Goal: Information Seeking & Learning: Understand process/instructions

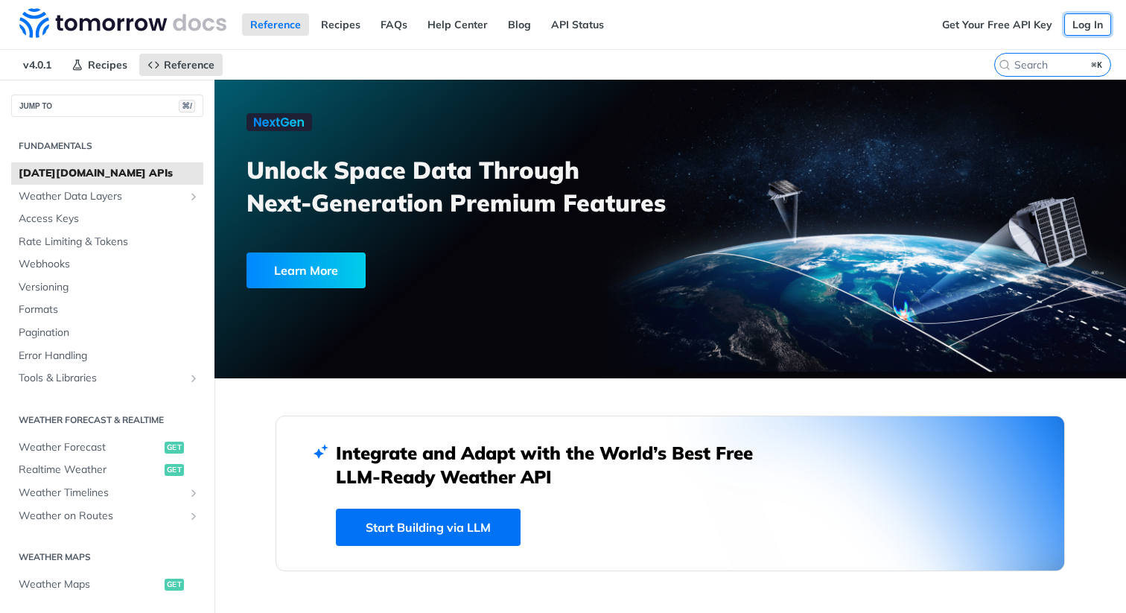
click at [1081, 29] on link "Log In" at bounding box center [1087, 24] width 47 height 22
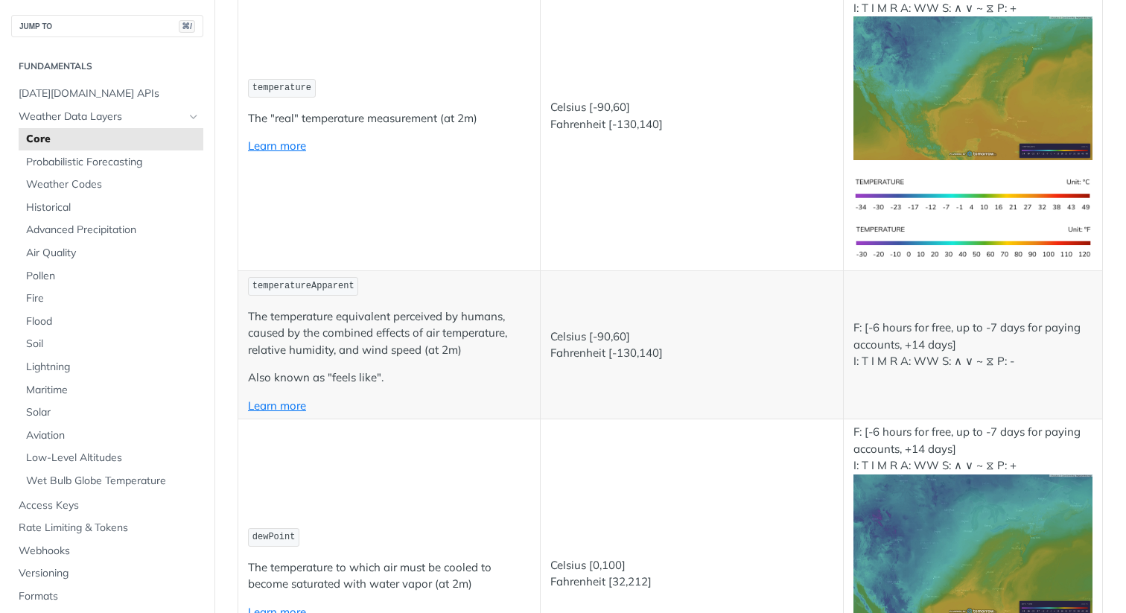
scroll to position [280, 0]
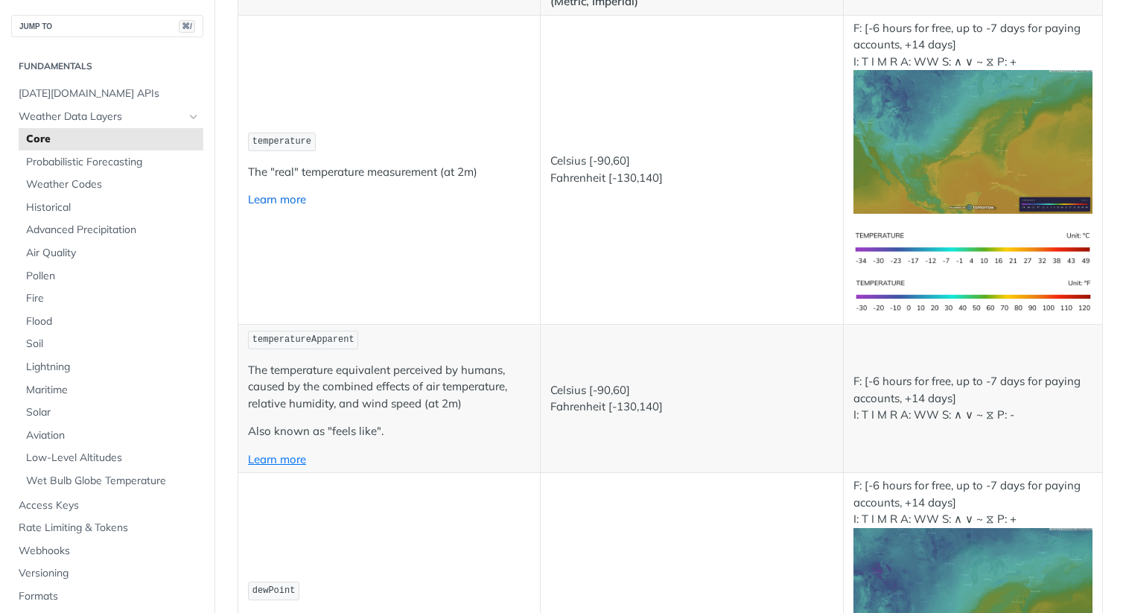
click at [293, 203] on link "Learn more" at bounding box center [277, 199] width 58 height 14
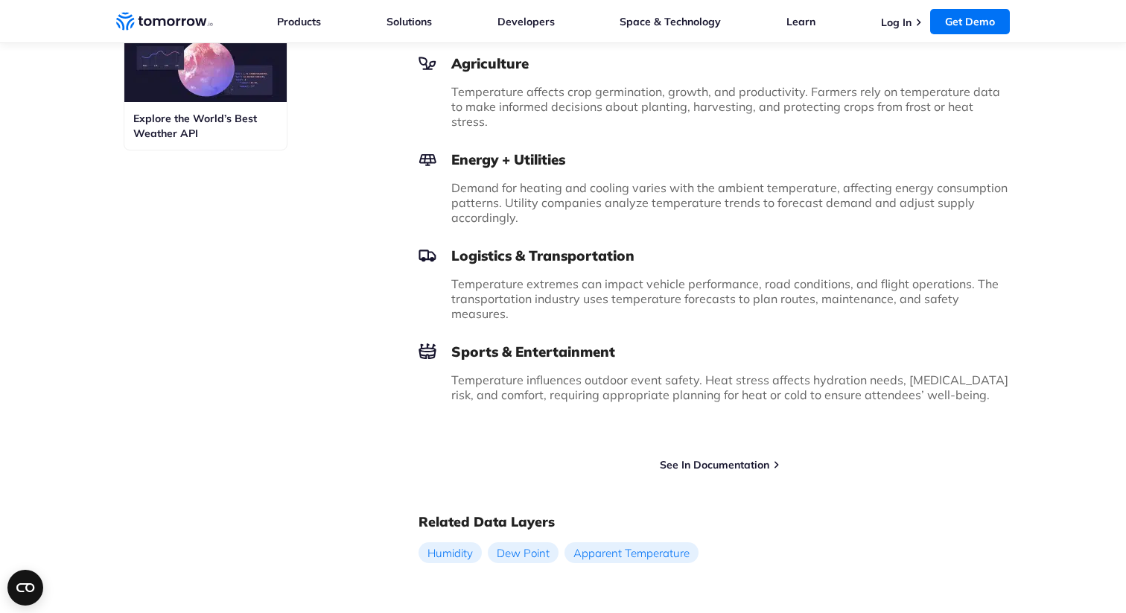
scroll to position [1006, 0]
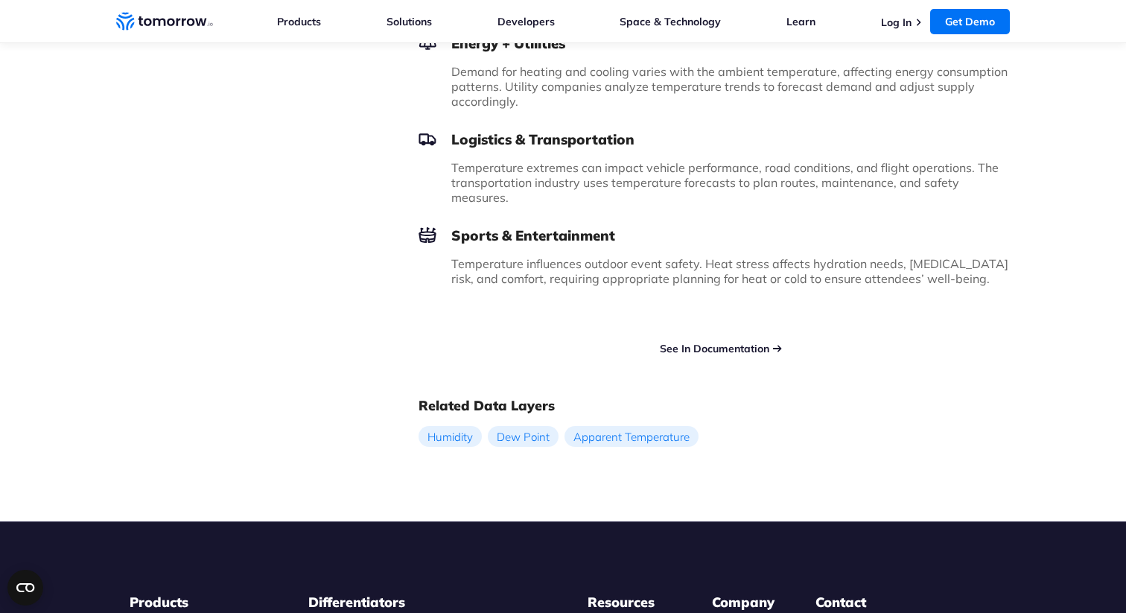
click at [720, 342] on link "See In Documentation" at bounding box center [714, 348] width 109 height 13
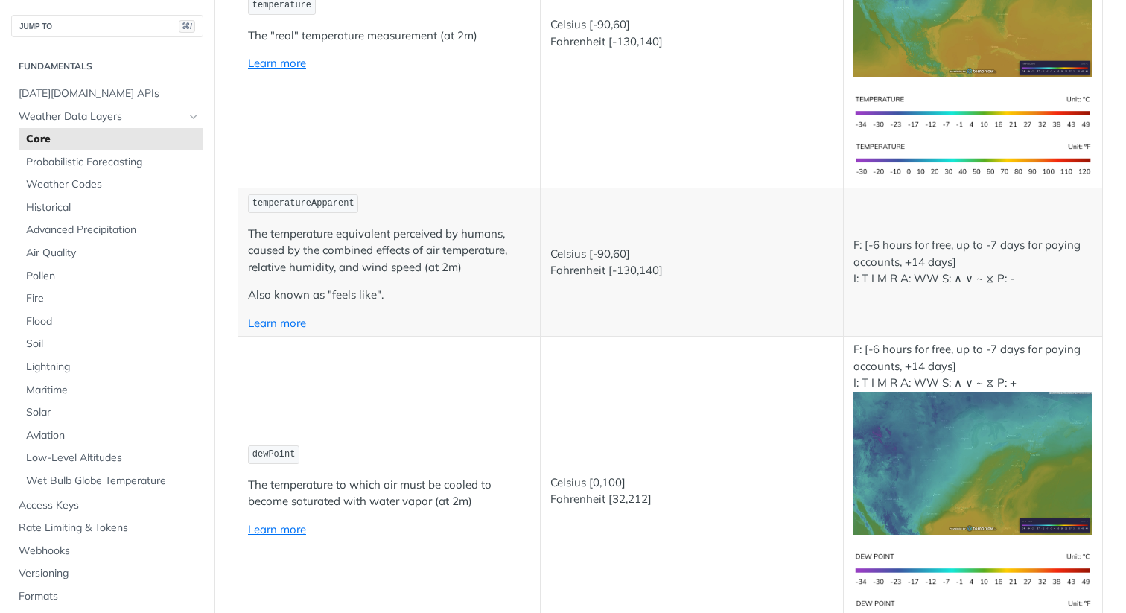
scroll to position [408, 0]
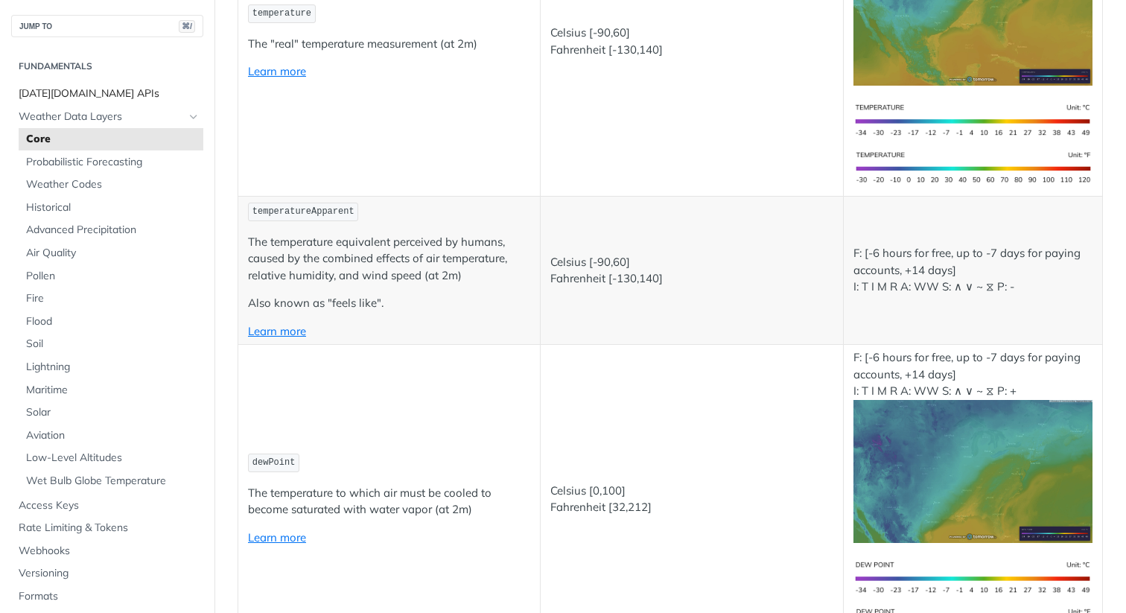
click at [114, 98] on span "[DATE][DOMAIN_NAME] APIs" at bounding box center [109, 93] width 181 height 15
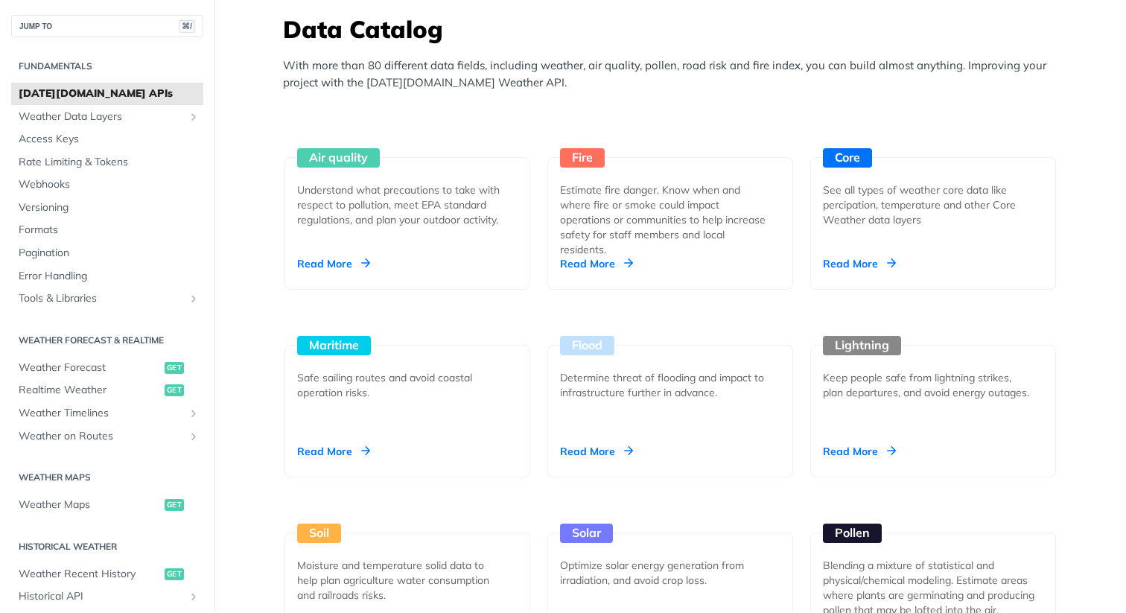
scroll to position [1296, 0]
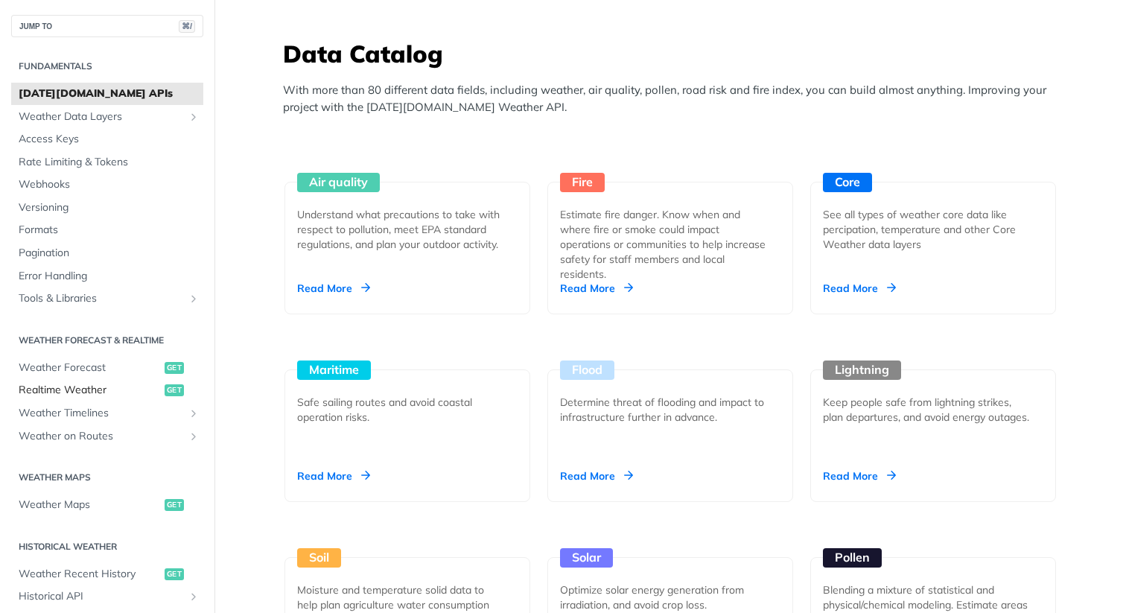
click at [104, 386] on span "Realtime Weather" at bounding box center [90, 390] width 142 height 15
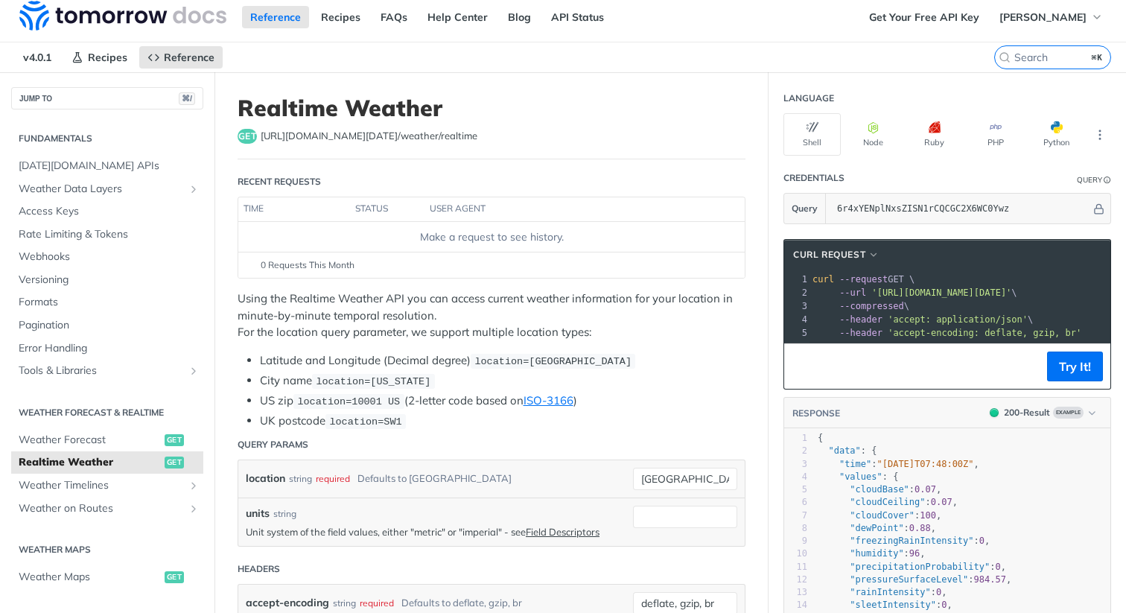
scroll to position [6, 0]
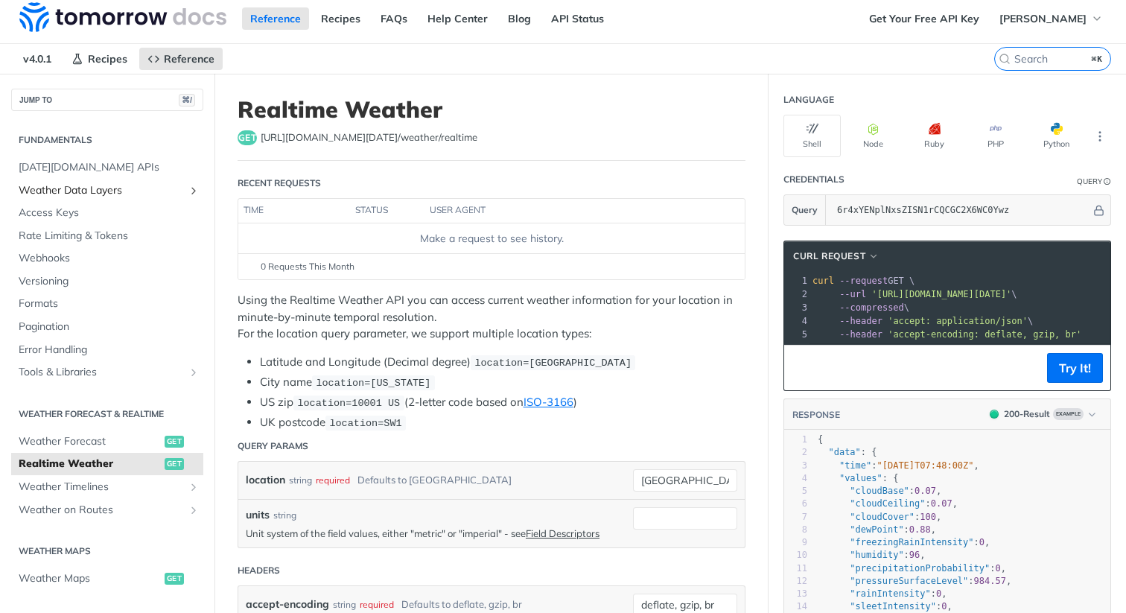
click at [106, 185] on span "Weather Data Layers" at bounding box center [101, 190] width 165 height 15
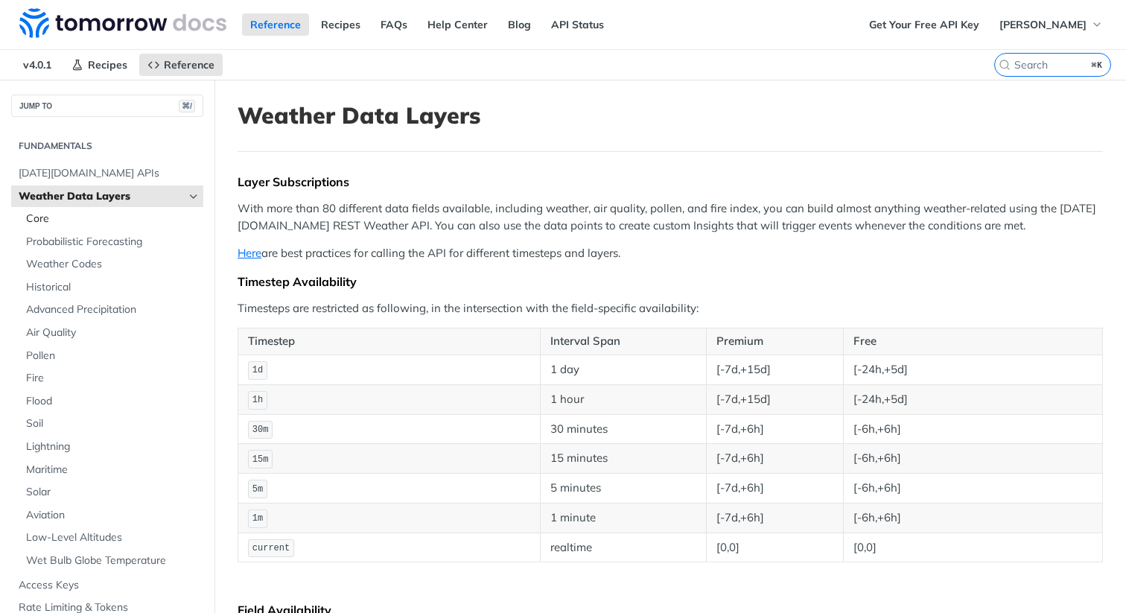
click at [90, 213] on span "Core" at bounding box center [113, 218] width 174 height 15
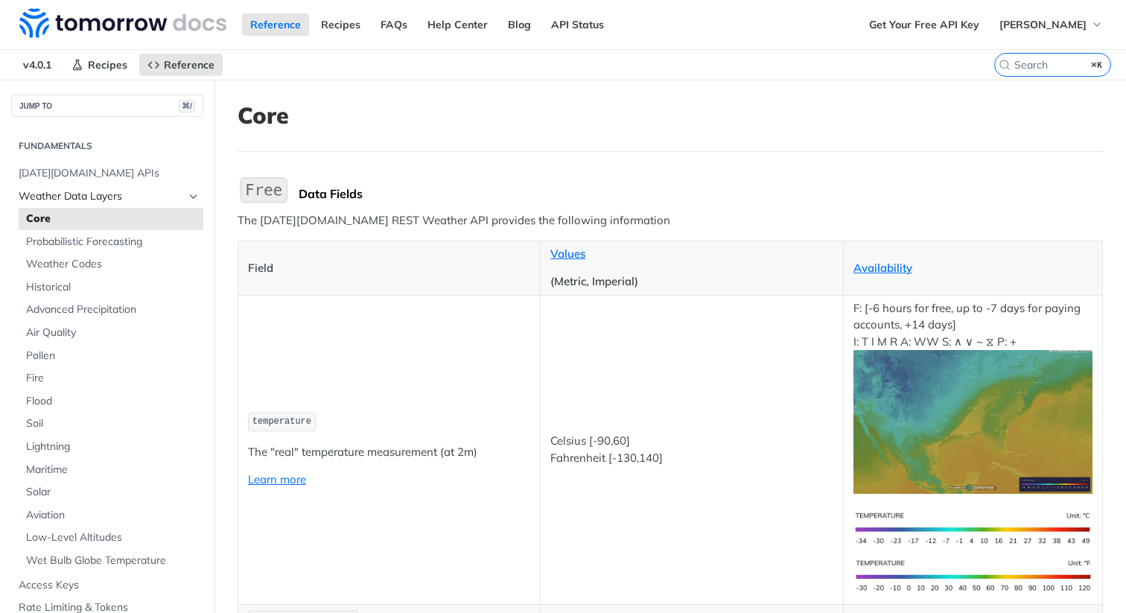
click at [174, 189] on span "Weather Data Layers" at bounding box center [101, 196] width 165 height 15
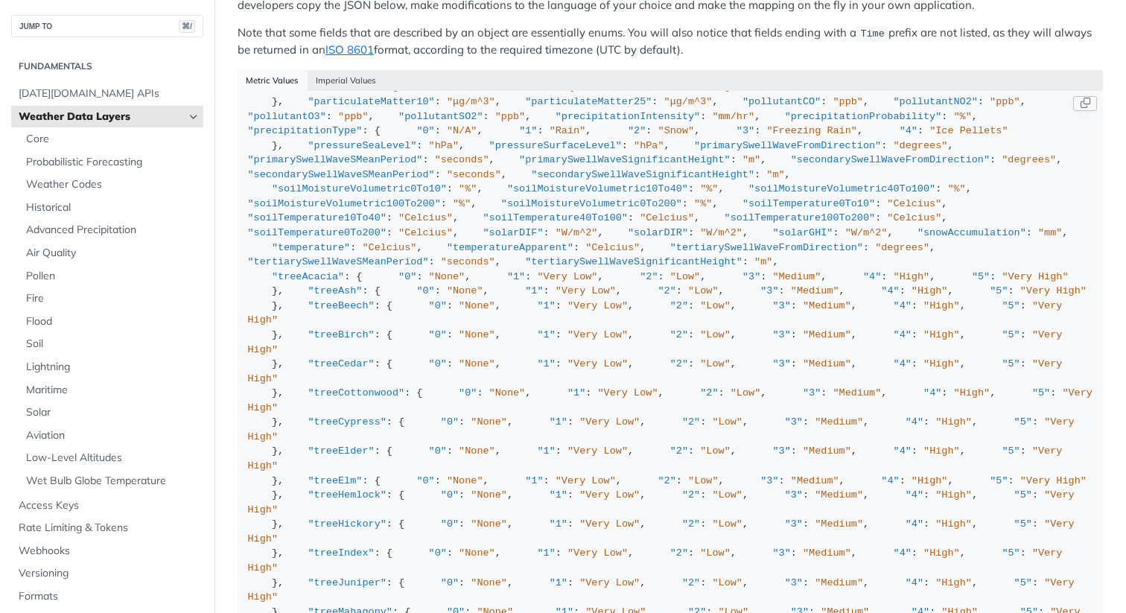
scroll to position [229, 0]
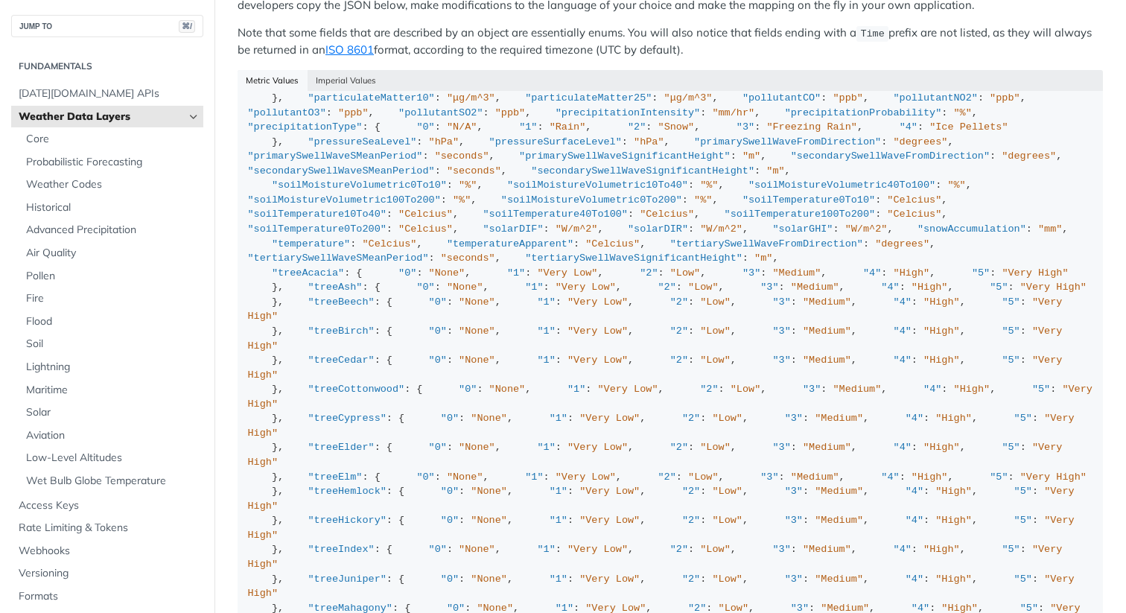
click at [197, 106] on link "Weather Data Layers" at bounding box center [107, 117] width 192 height 22
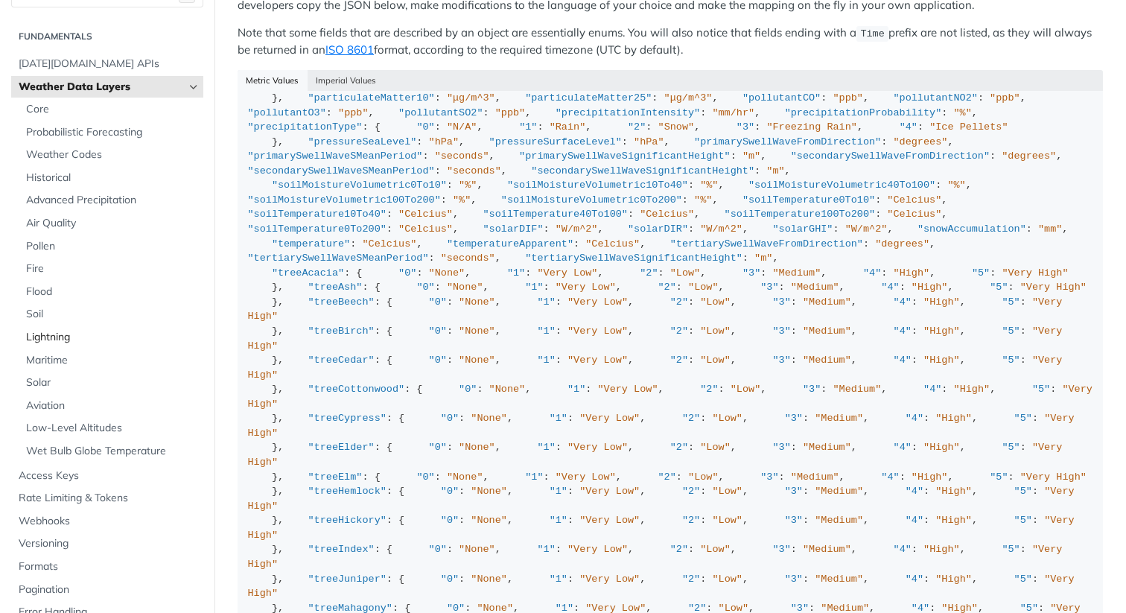
scroll to position [50, 0]
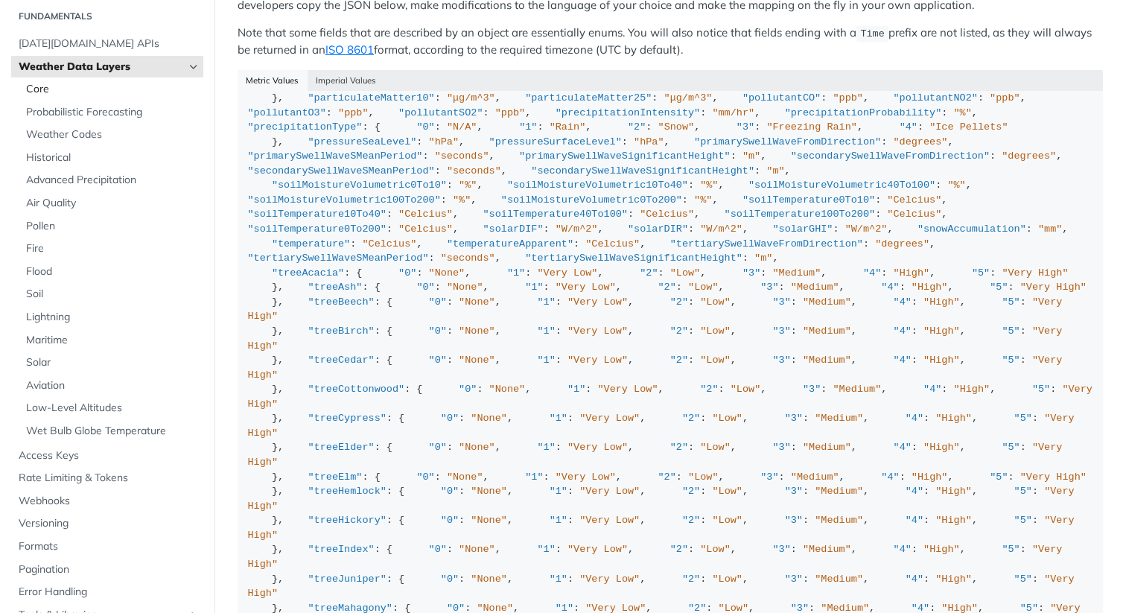
click at [62, 89] on span "Core" at bounding box center [113, 89] width 174 height 15
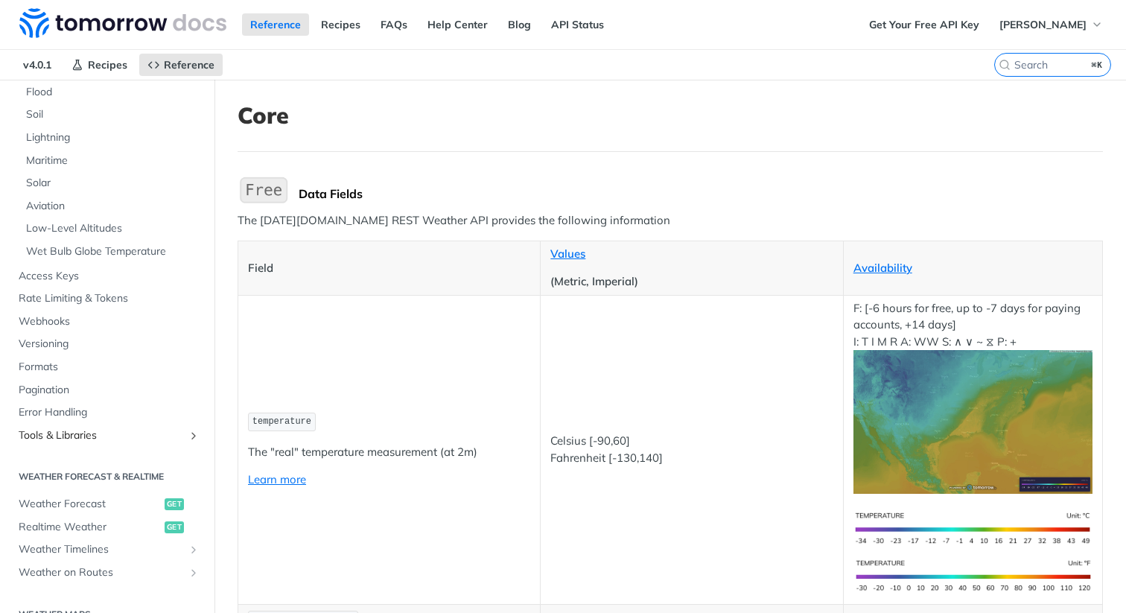
scroll to position [355, 0]
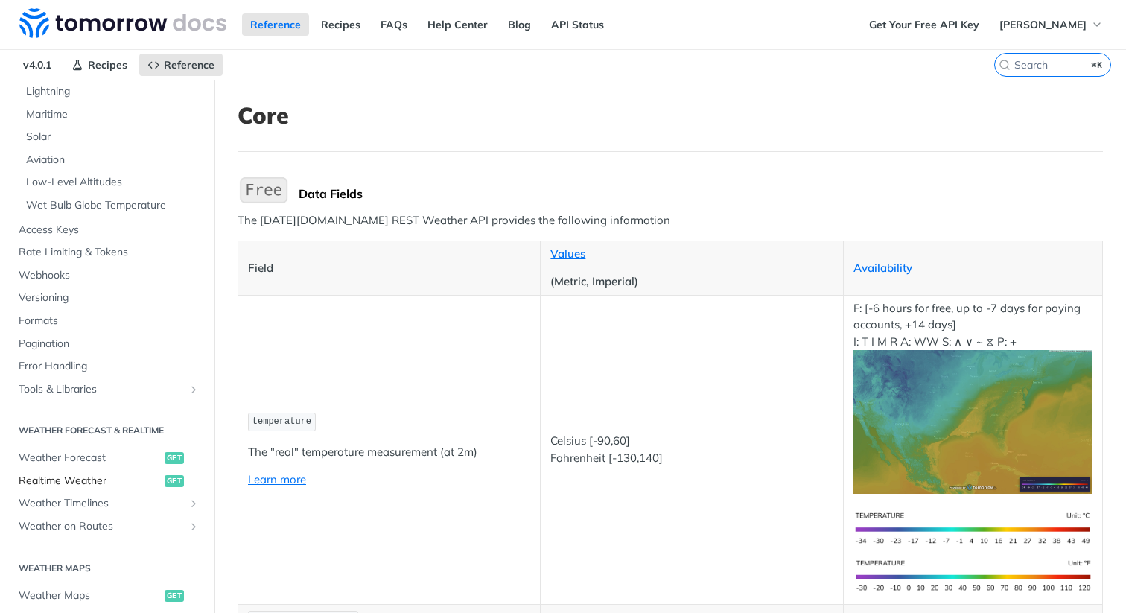
click at [92, 483] on span "Realtime Weather" at bounding box center [90, 481] width 142 height 15
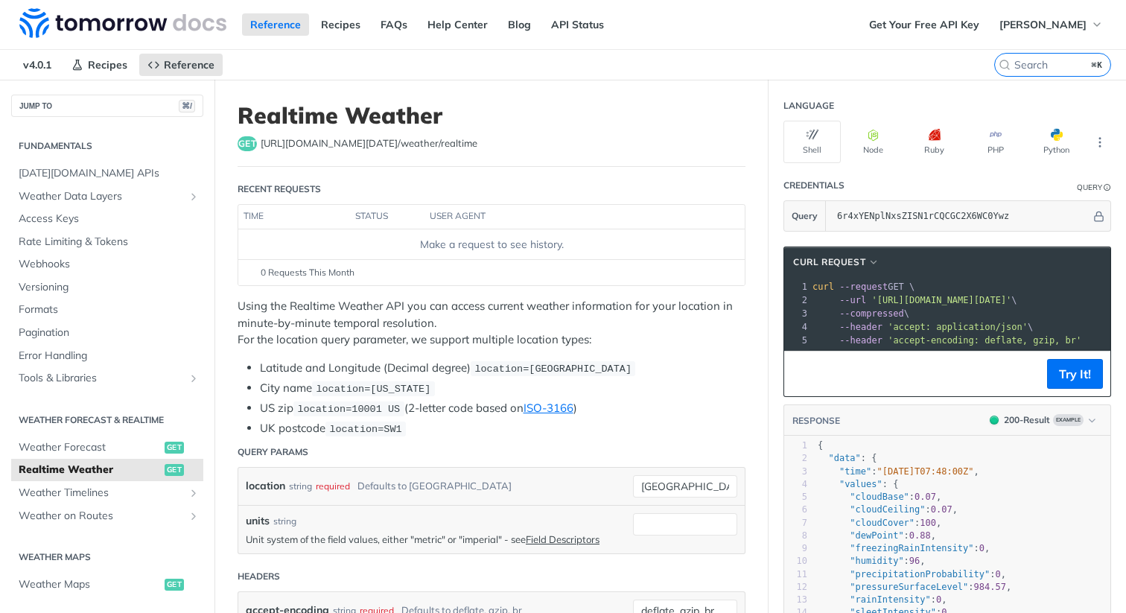
click at [430, 147] on span "https://api.tomorrow.io/v4 /weather/realtime" at bounding box center [369, 143] width 217 height 15
copy span "realtime"
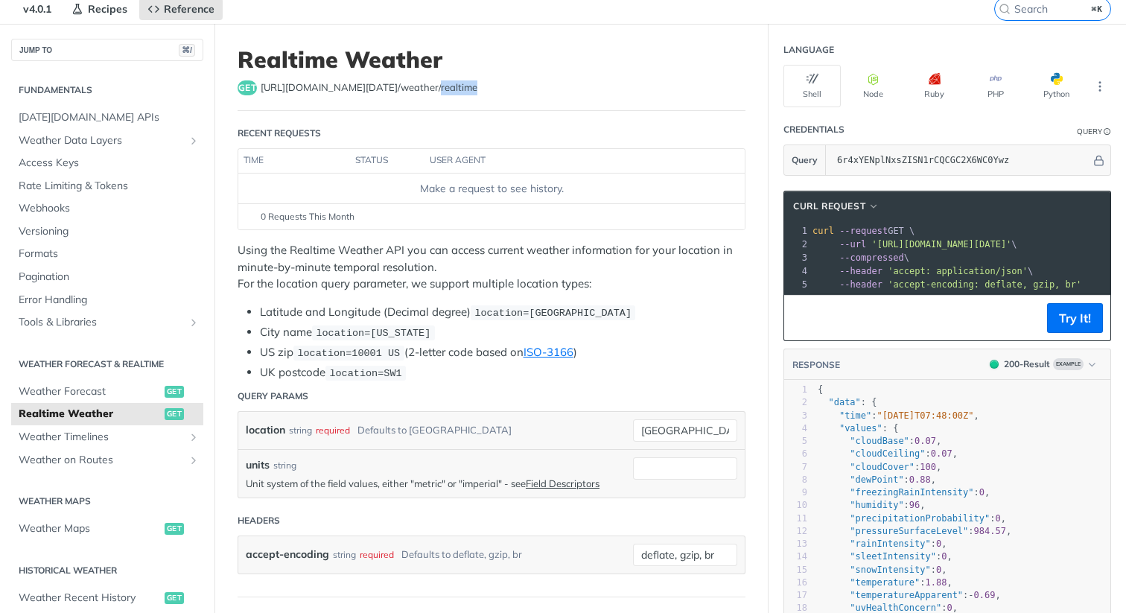
scroll to position [77, 0]
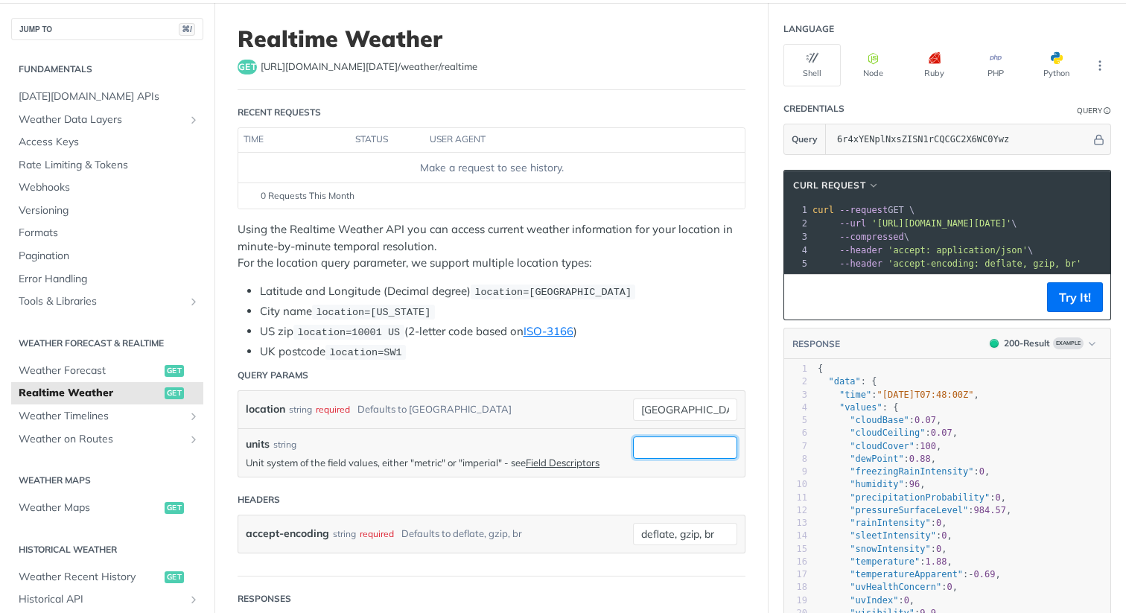
click at [641, 443] on input "units" at bounding box center [685, 447] width 104 height 22
click at [556, 436] on div "units string" at bounding box center [436, 444] width 380 height 16
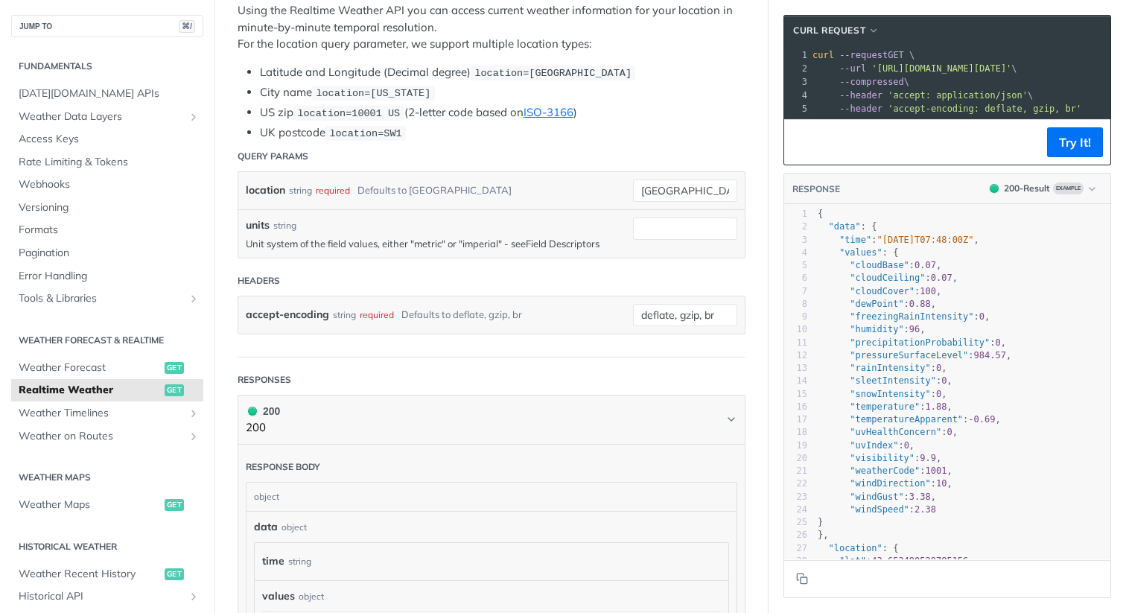
click at [562, 238] on link "Field Descriptors" at bounding box center [563, 244] width 74 height 12
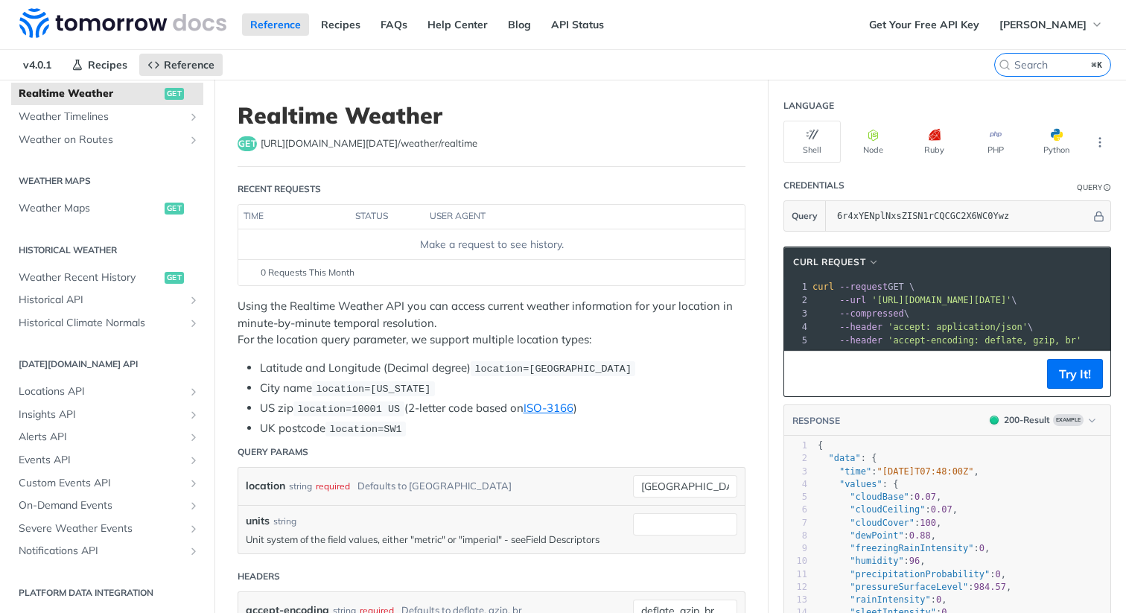
click at [570, 533] on link "Field Descriptors" at bounding box center [563, 539] width 74 height 12
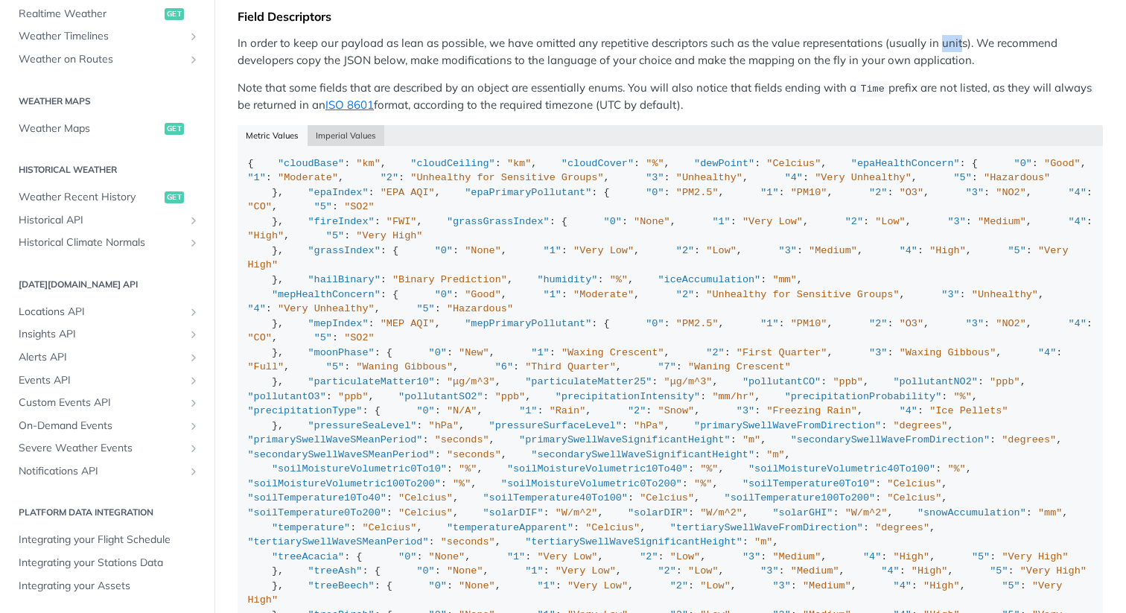
click at [352, 130] on button "Imperial Values" at bounding box center [346, 135] width 77 height 21
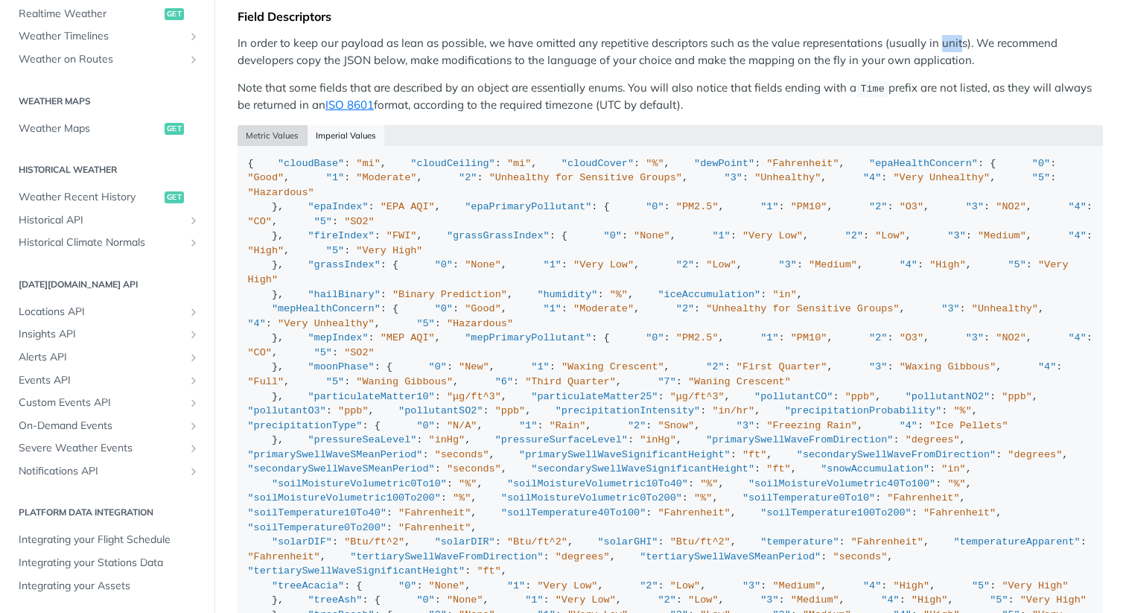
click at [292, 125] on button "Metric Values" at bounding box center [273, 135] width 70 height 21
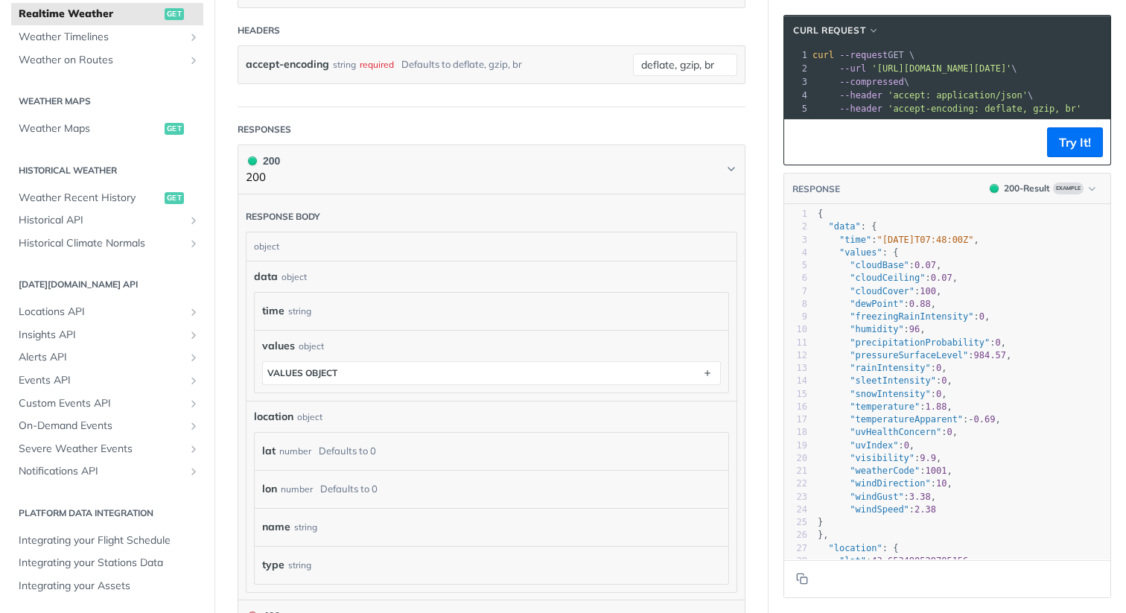
scroll to position [532, 0]
